Goal: Task Accomplishment & Management: Use online tool/utility

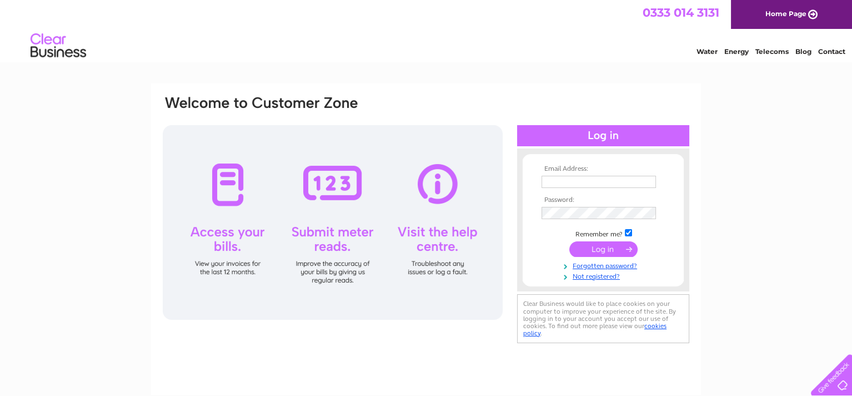
type input "benmargarage@gmail.com"
click at [613, 248] on input "submit" at bounding box center [603, 249] width 68 height 16
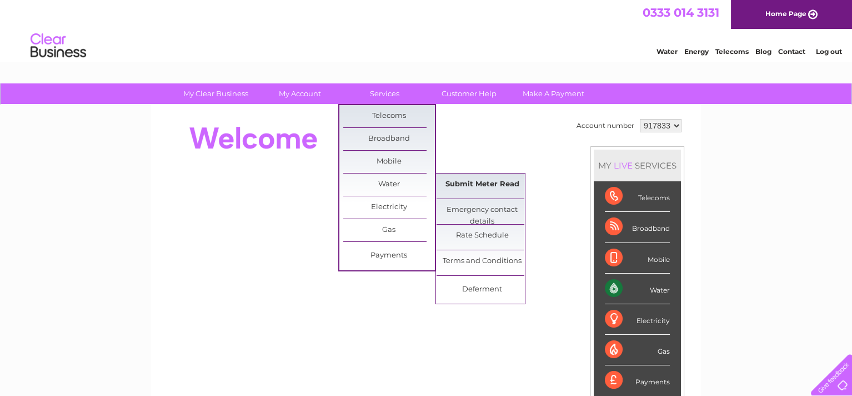
click at [486, 181] on link "Submit Meter Read" at bounding box center [483, 184] width 92 height 22
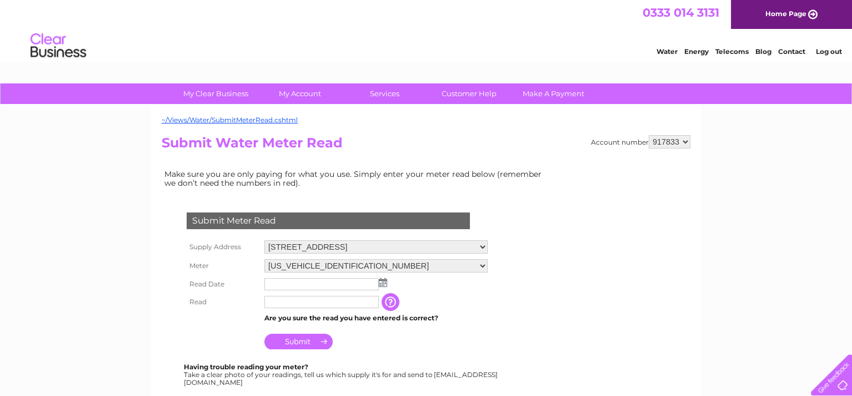
click at [384, 282] on img at bounding box center [383, 282] width 8 height 9
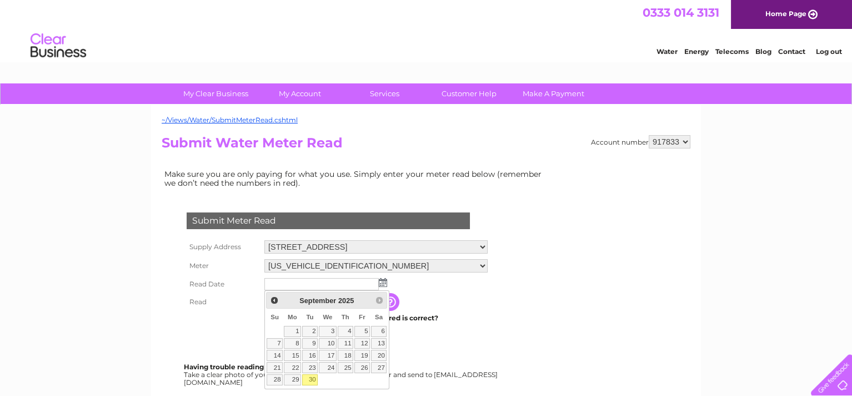
click at [313, 376] on link "30" at bounding box center [310, 379] width 16 height 11
type input "[DATE]"
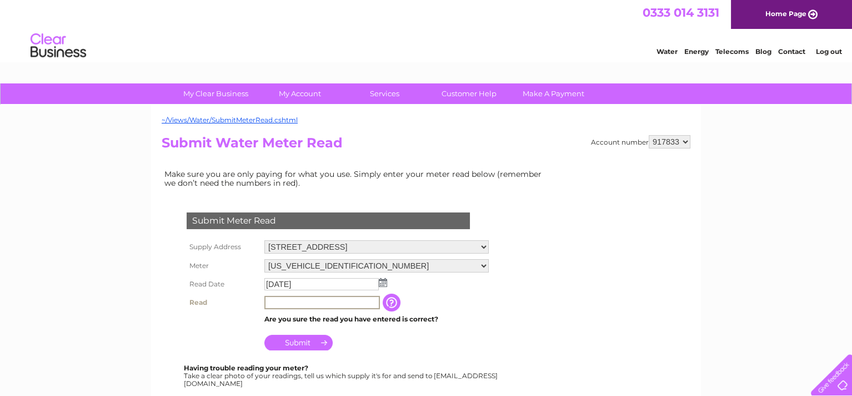
click at [301, 301] on input "text" at bounding box center [322, 302] width 116 height 13
type input "3367"
click at [305, 340] on input "Submit" at bounding box center [298, 341] width 68 height 16
